Goal: Task Accomplishment & Management: Manage account settings

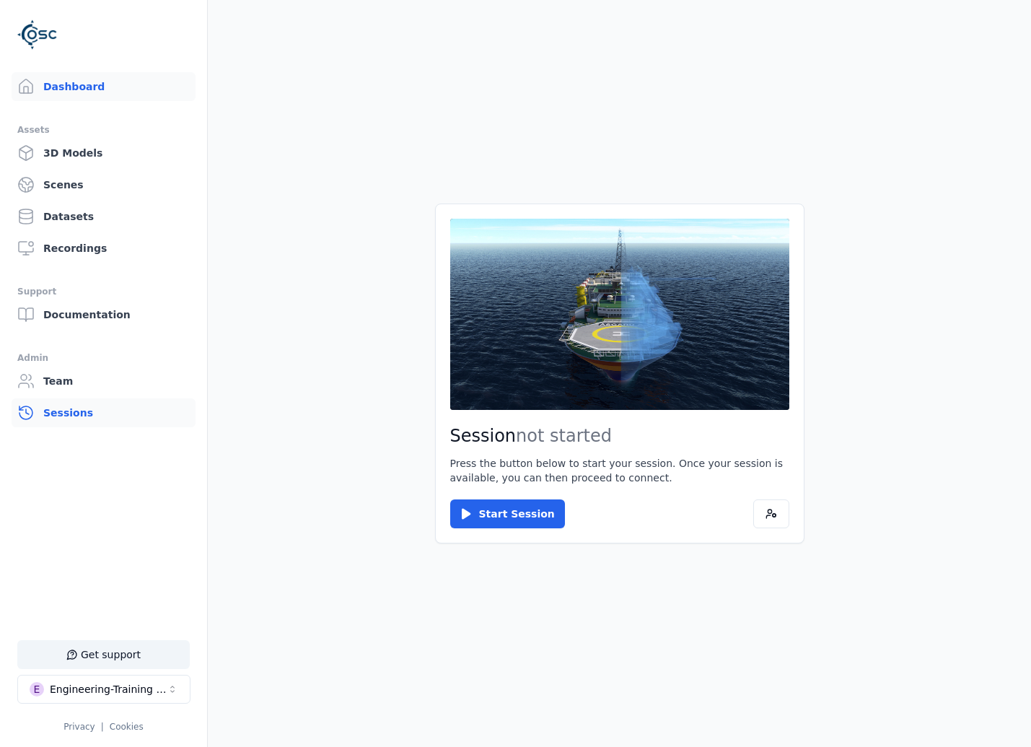
click at [96, 411] on link "Sessions" at bounding box center [104, 412] width 184 height 29
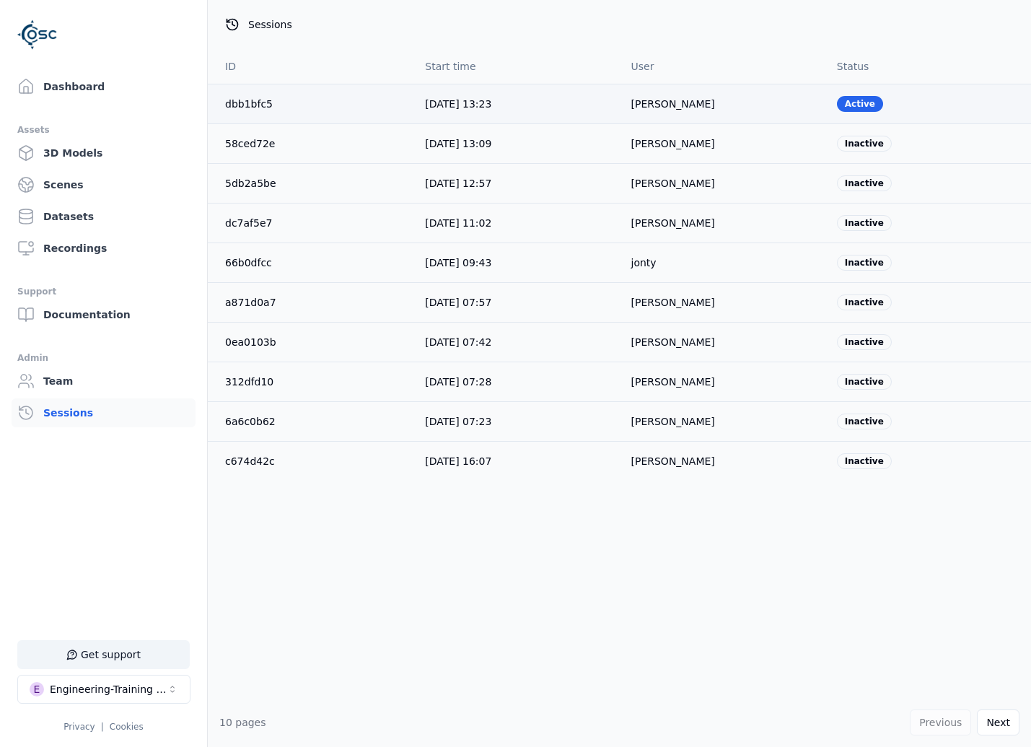
click at [255, 111] on td "dbb1bfc5" at bounding box center [311, 104] width 206 height 40
click at [254, 107] on link "dbb1bfc5" at bounding box center [249, 104] width 48 height 12
click at [242, 100] on link "dbb1bfc5" at bounding box center [249, 104] width 48 height 12
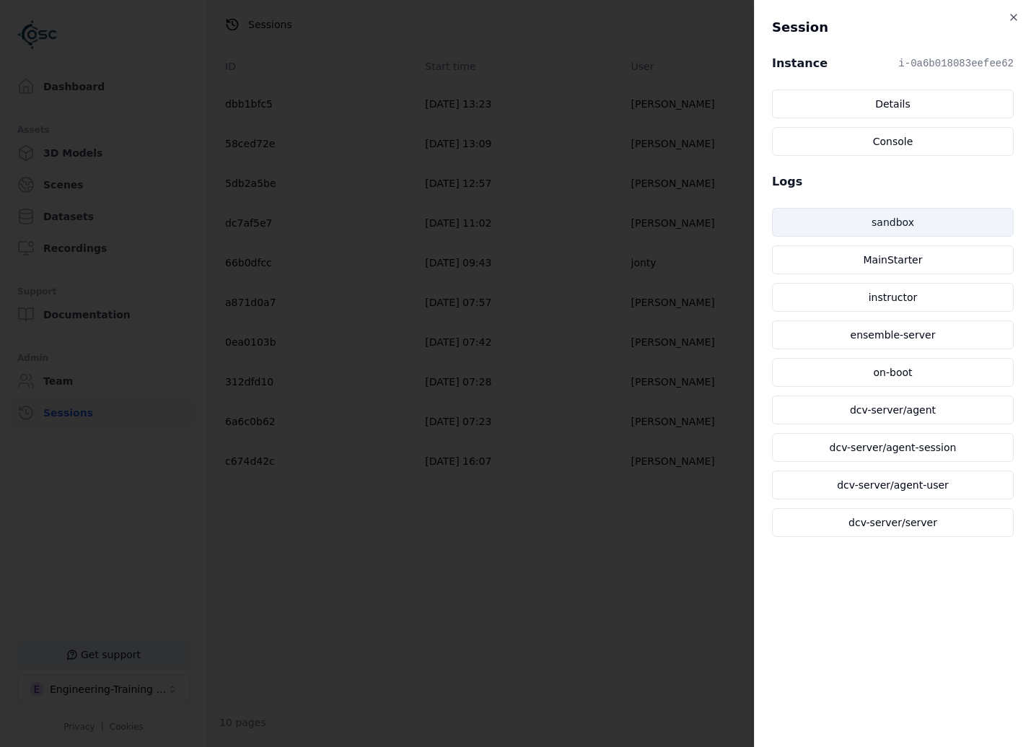
click at [929, 217] on link "sandbox" at bounding box center [893, 222] width 242 height 29
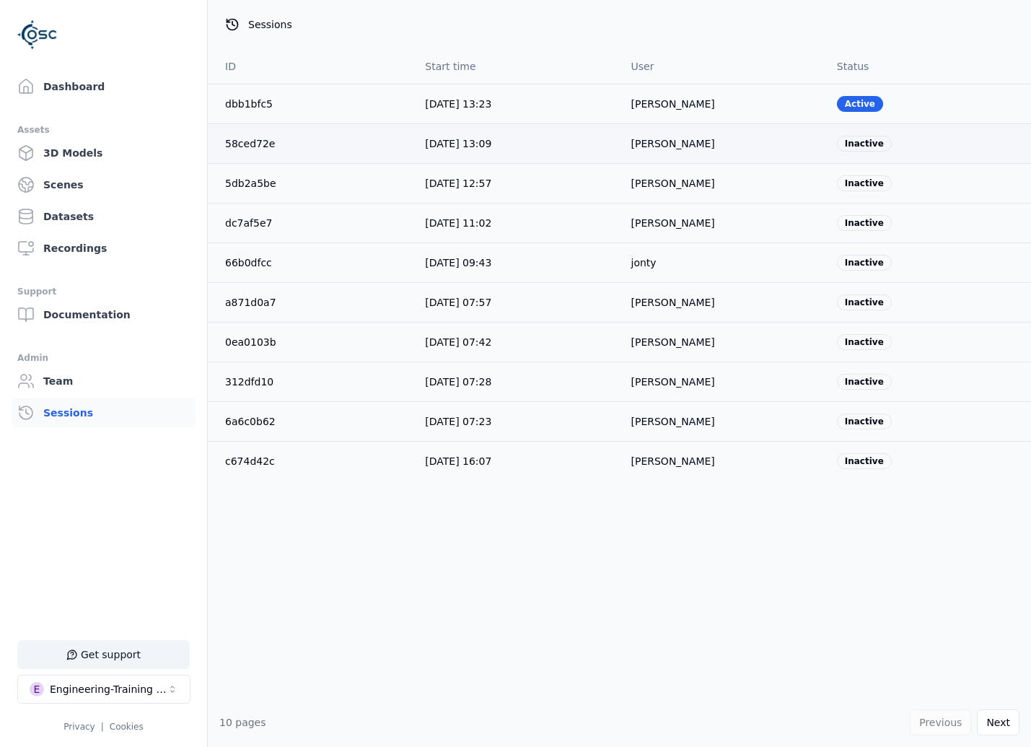
click at [249, 148] on link "58ced72e" at bounding box center [250, 144] width 50 height 12
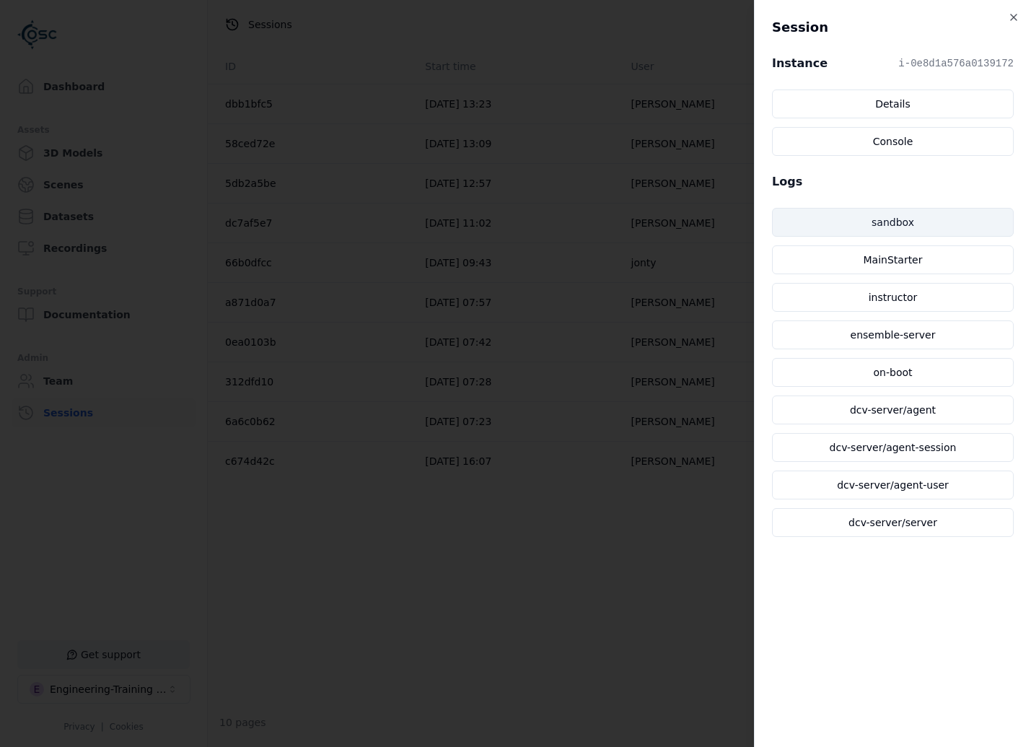
click at [947, 222] on link "sandbox" at bounding box center [893, 222] width 242 height 29
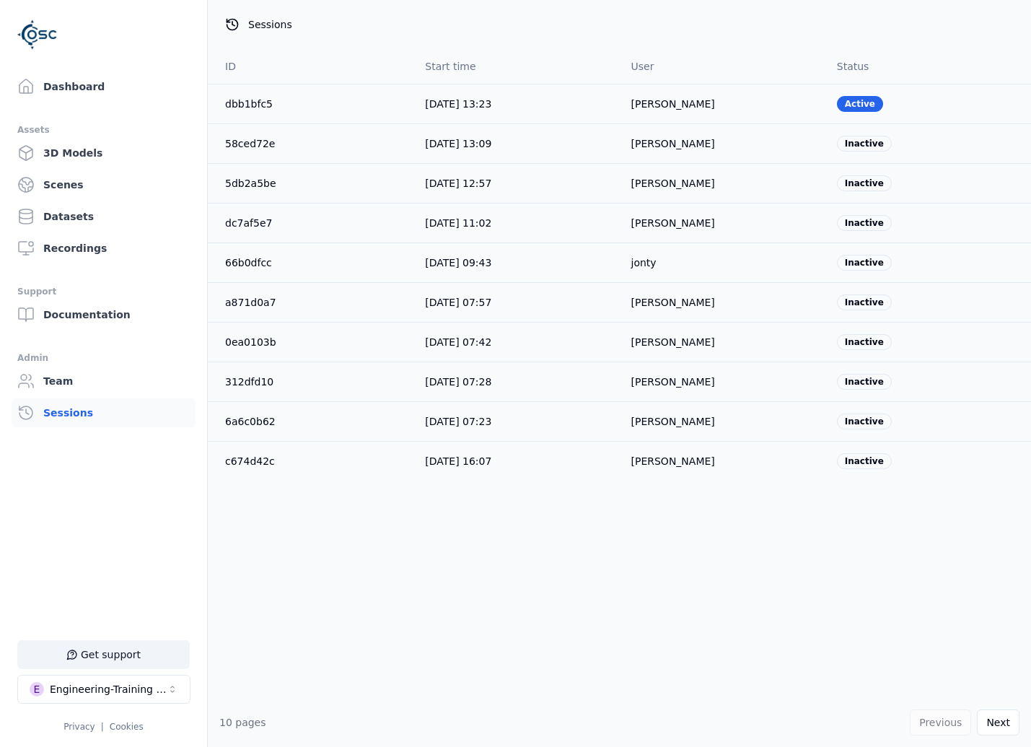
click at [55, 69] on div "Dashboard Assets 3D Models Scenes Datasets Recordings Support Documentation Adm…" at bounding box center [104, 373] width 208 height 747
click at [54, 76] on link "Dashboard" at bounding box center [104, 86] width 184 height 29
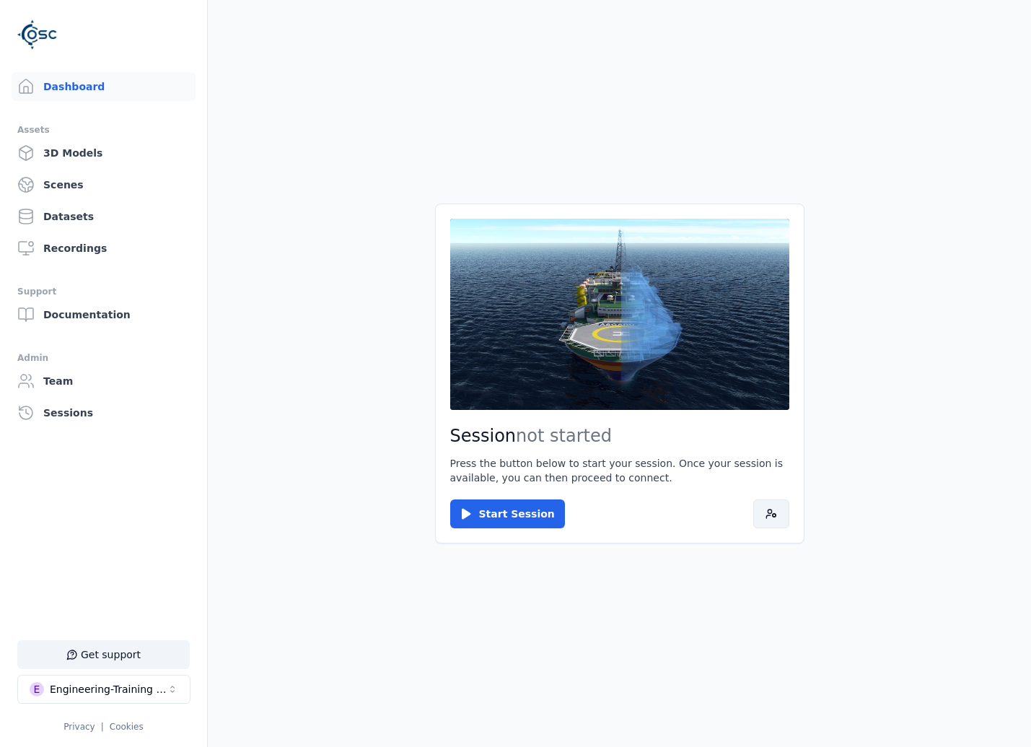
click at [772, 513] on icon at bounding box center [772, 514] width 12 height 12
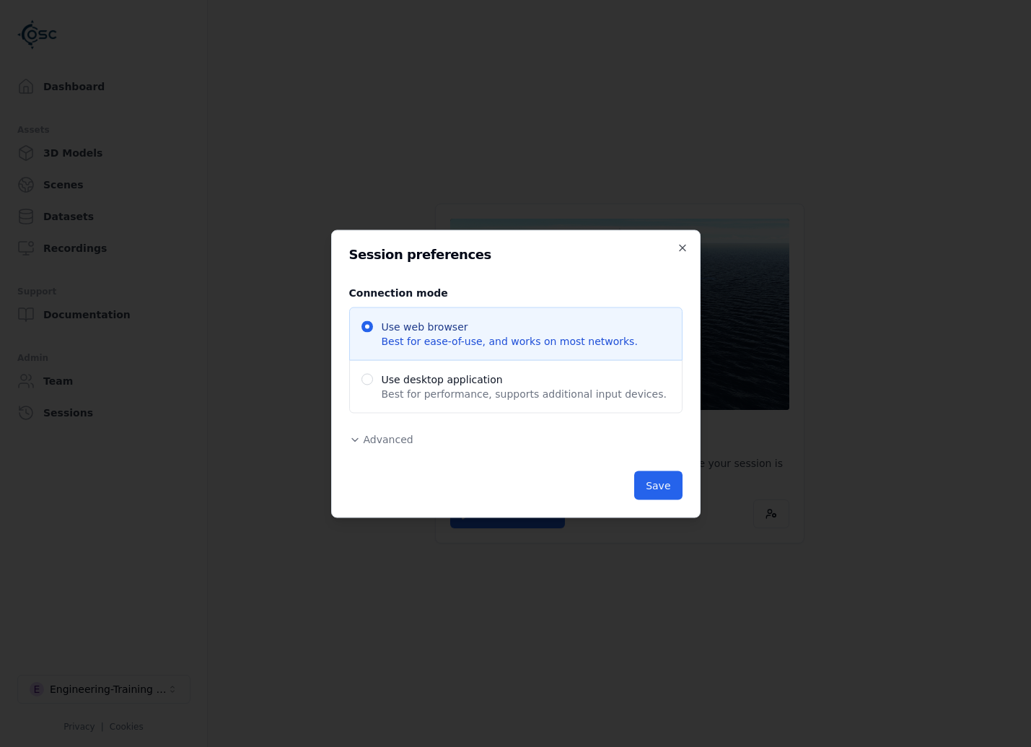
click at [390, 438] on span "Advanced" at bounding box center [389, 439] width 50 height 12
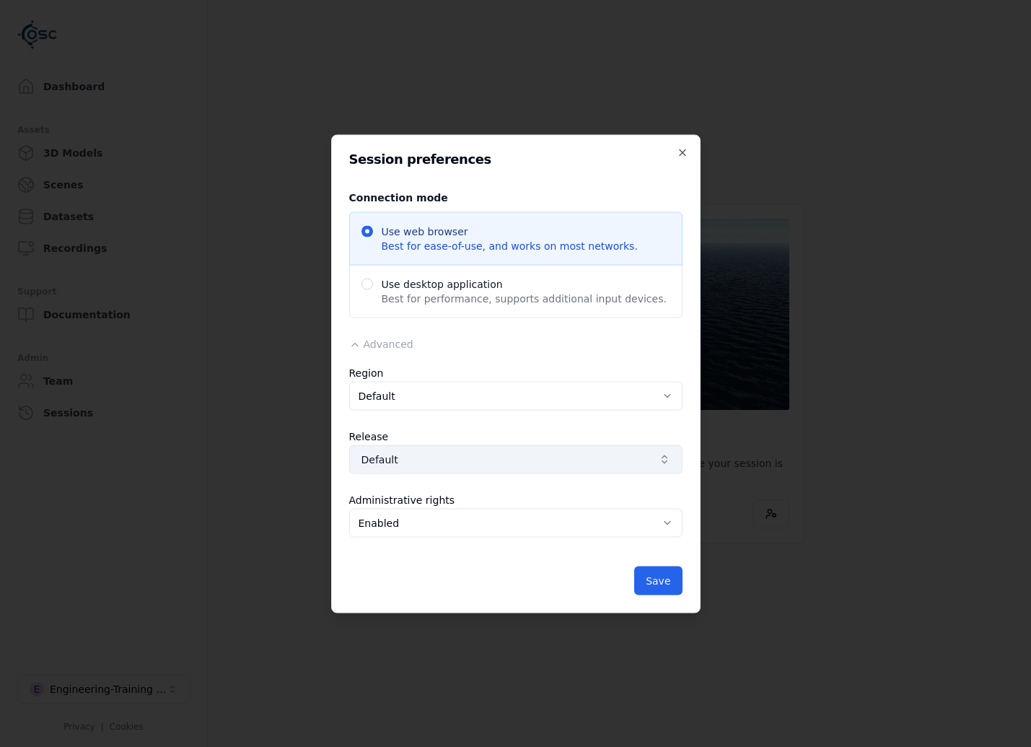
click at [523, 454] on span "Default" at bounding box center [508, 459] width 292 height 14
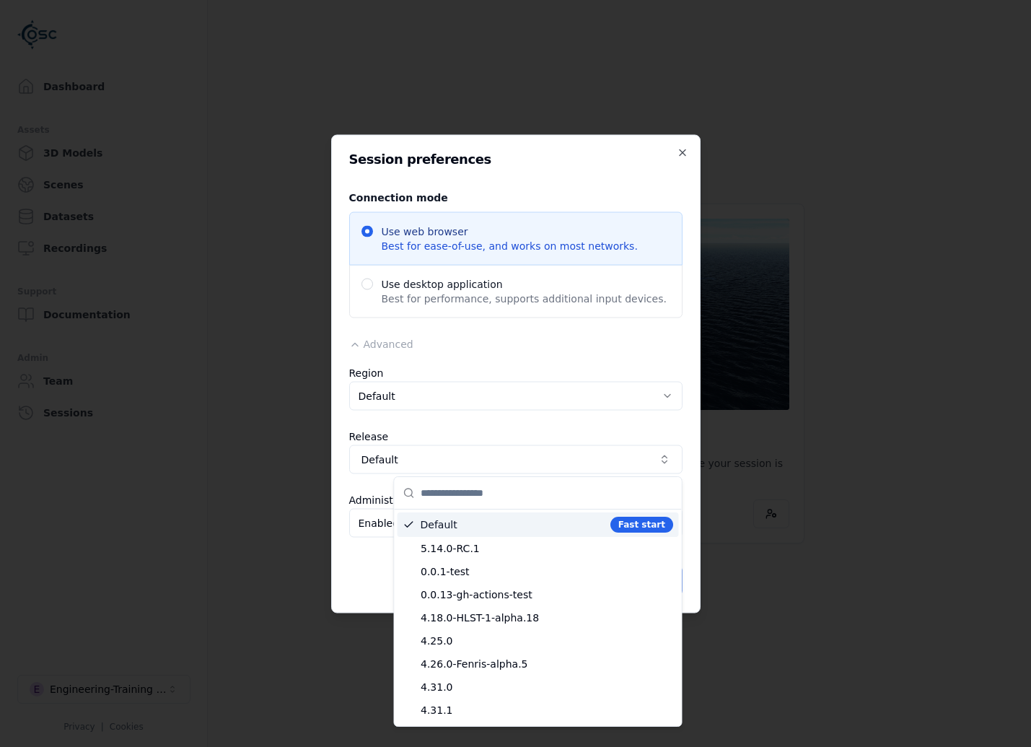
click at [523, 455] on div at bounding box center [515, 373] width 1031 height 747
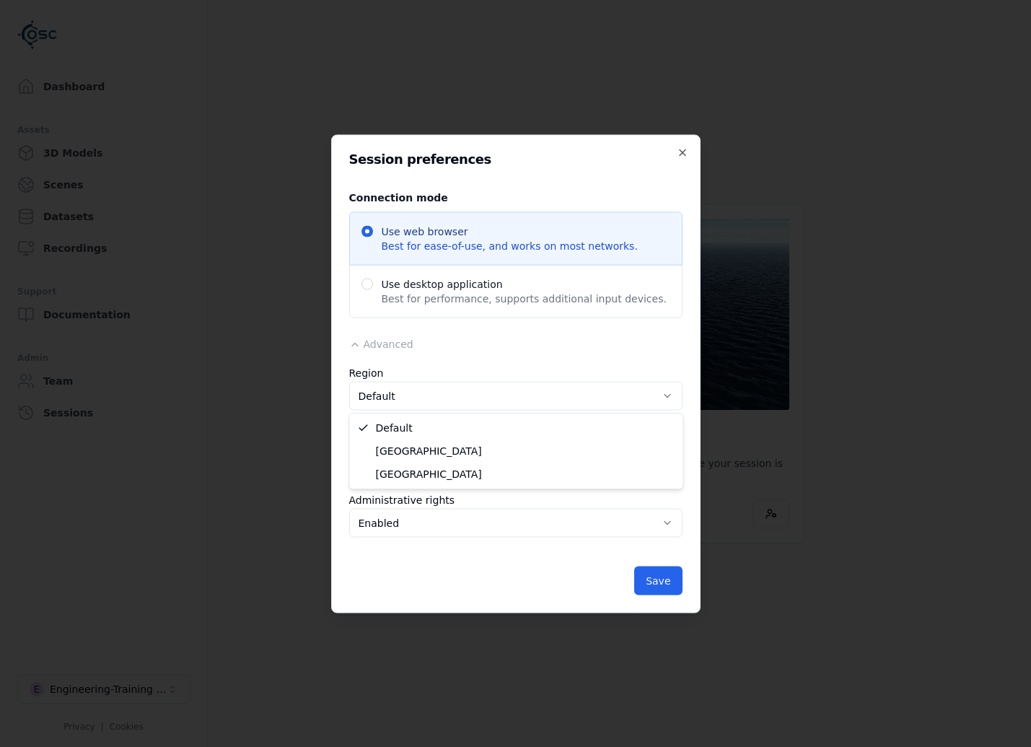
click at [501, 394] on body "Dashboard Assets 3D Models Scenes Datasets Recordings Support Documentation Adm…" at bounding box center [515, 373] width 1031 height 747
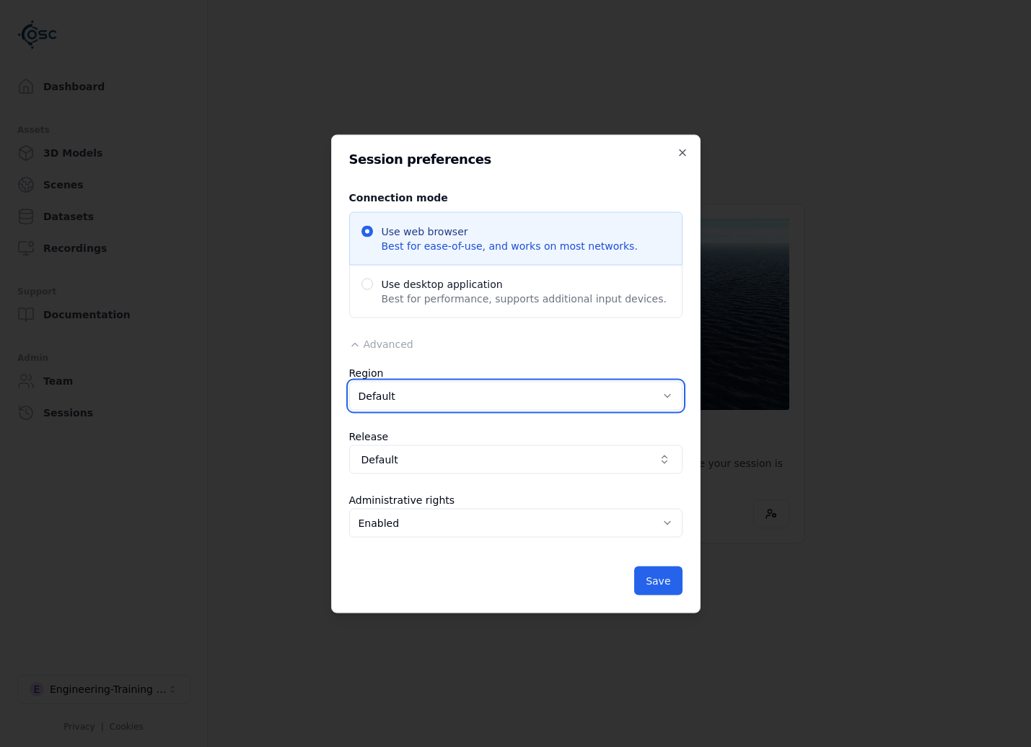
click at [500, 404] on body "Dashboard Assets 3D Models Scenes Datasets Recordings Support Documentation Adm…" at bounding box center [515, 373] width 1031 height 747
